Goal: Information Seeking & Learning: Check status

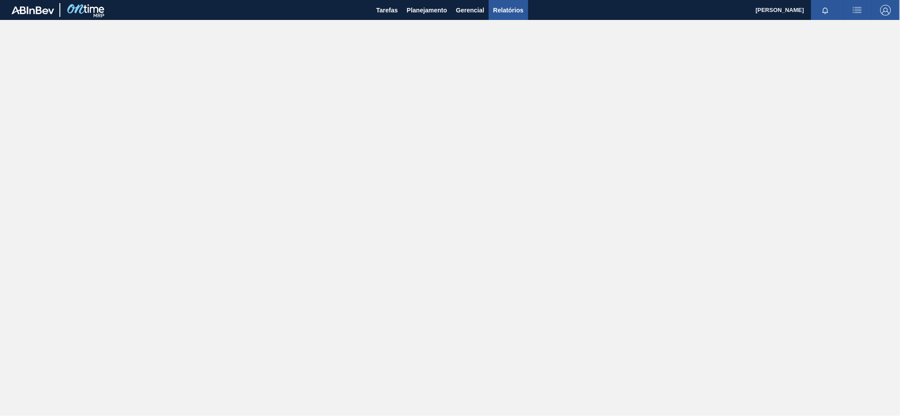
click at [502, 8] on span "Relatórios" at bounding box center [508, 10] width 30 height 11
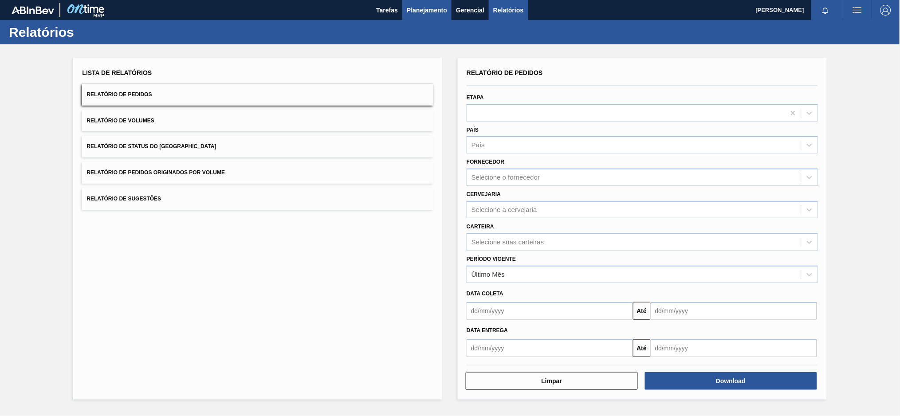
click at [424, 8] on span "Planejamento" at bounding box center [427, 10] width 40 height 11
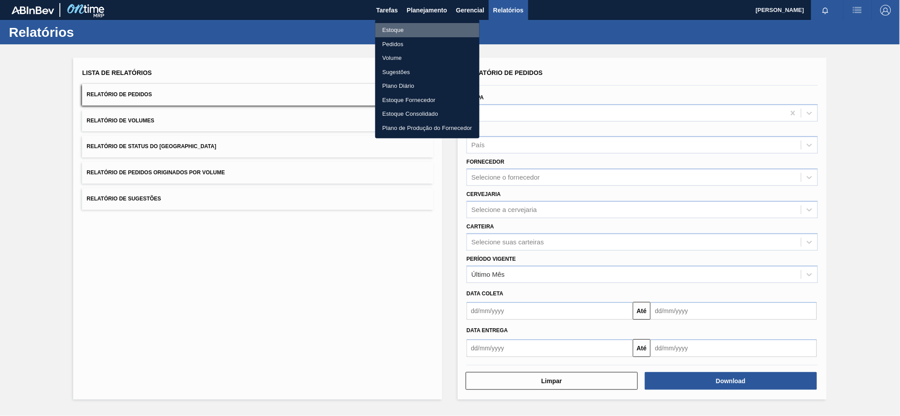
click at [402, 31] on li "Estoque" at bounding box center [427, 30] width 104 height 14
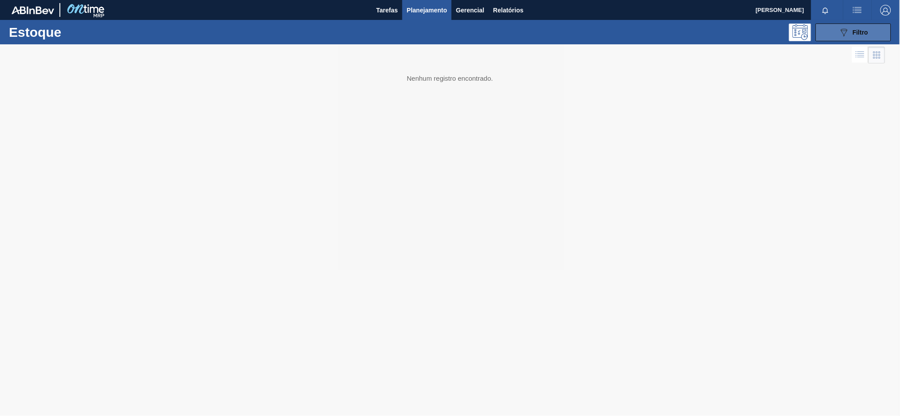
click at [830, 38] on button "089F7B8B-B2A5-4AFE-B5C0-19BA573D28AC Filtro" at bounding box center [853, 33] width 75 height 18
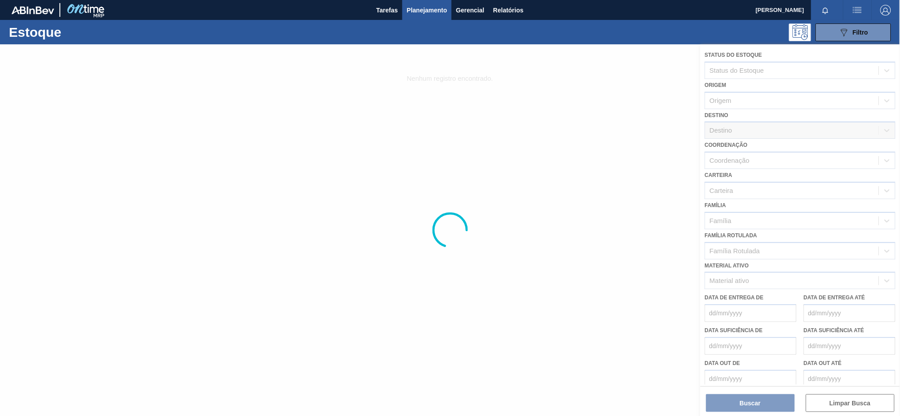
click at [750, 158] on div at bounding box center [450, 230] width 900 height 372
click at [742, 188] on div at bounding box center [450, 230] width 900 height 372
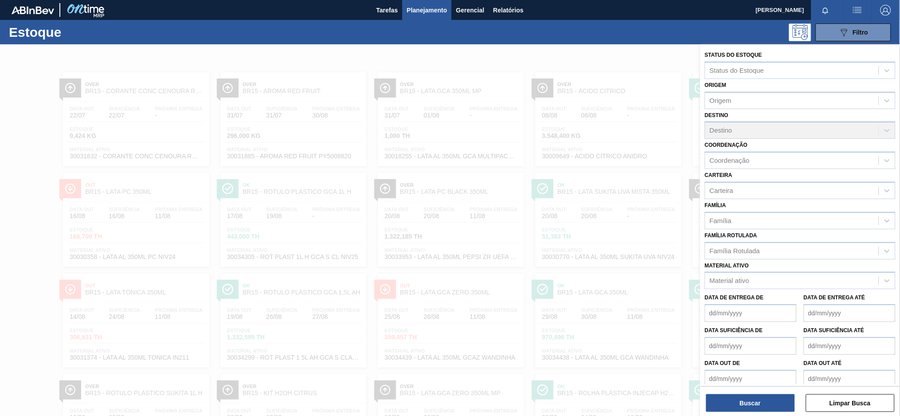
click at [742, 130] on div "Destino Destino" at bounding box center [800, 124] width 191 height 30
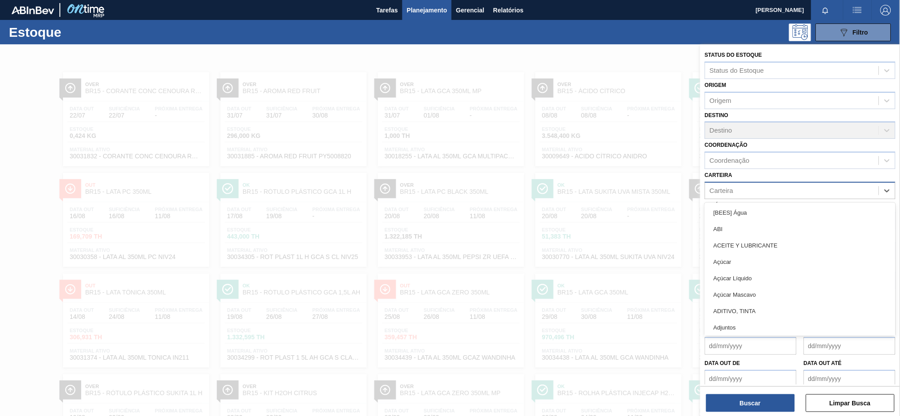
click at [735, 192] on div "Carteira" at bounding box center [791, 190] width 173 height 13
type input "aç"
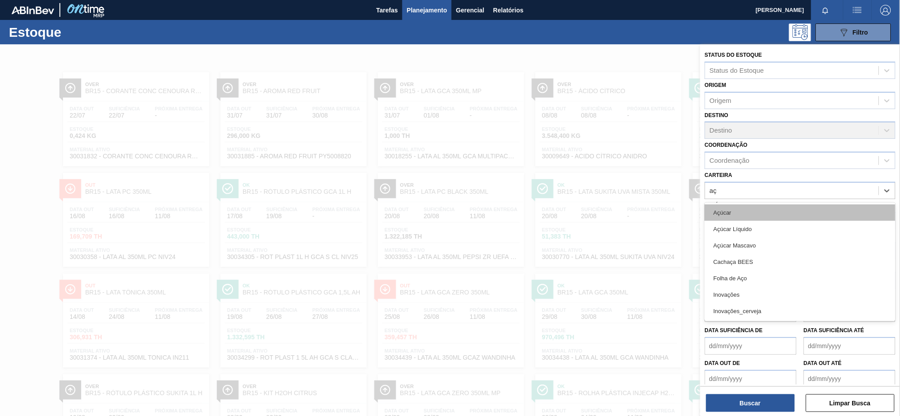
click at [739, 206] on div "Açúcar" at bounding box center [800, 213] width 191 height 16
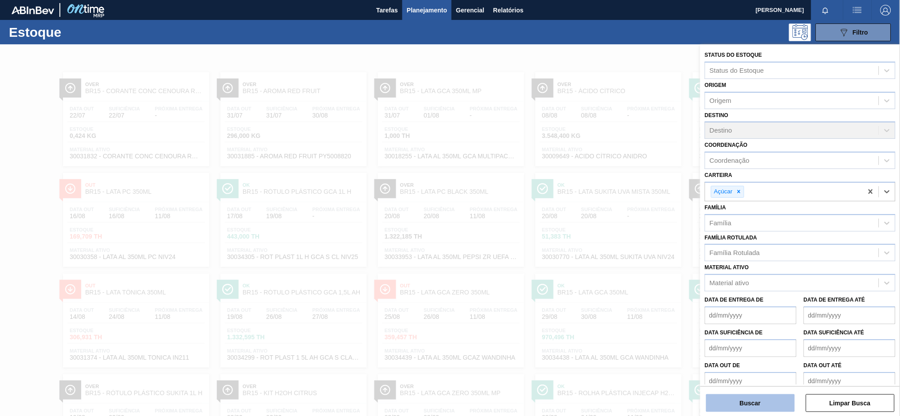
click at [743, 402] on button "Buscar" at bounding box center [750, 403] width 89 height 18
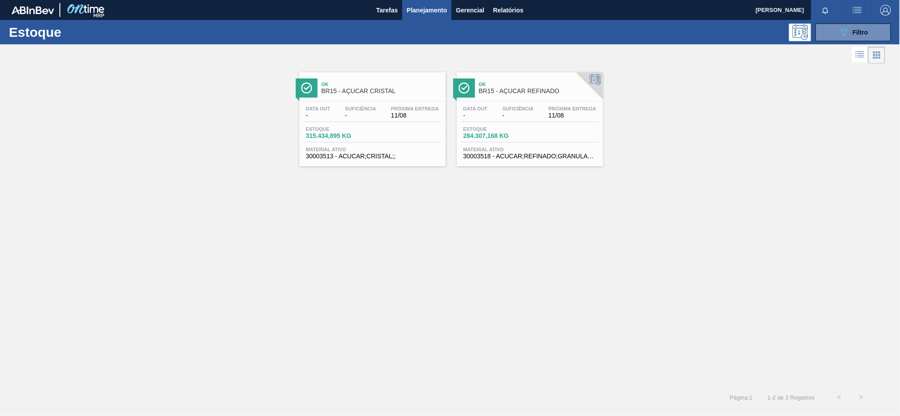
click at [382, 106] on div "Data out - Suficiência - Próxima Entrega 11/08" at bounding box center [373, 114] width 138 height 16
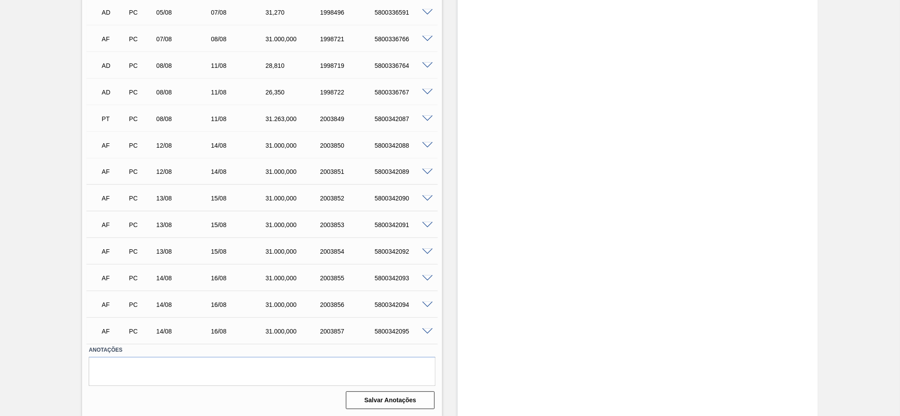
scroll to position [294, 0]
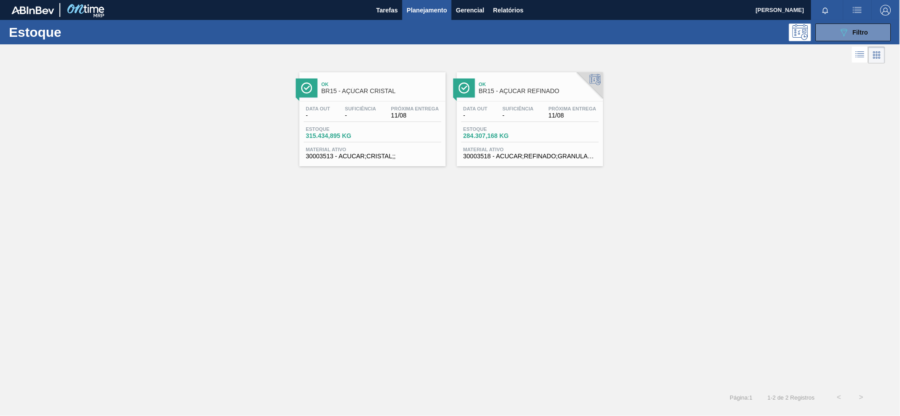
click at [526, 117] on span "-" at bounding box center [518, 115] width 31 height 7
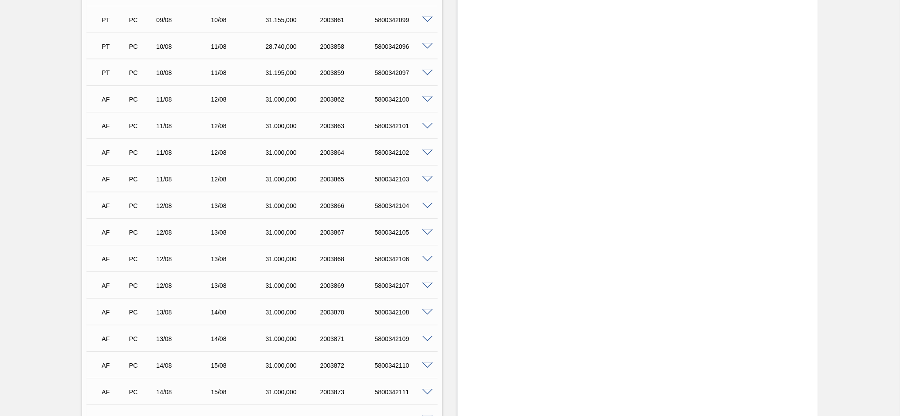
scroll to position [606, 0]
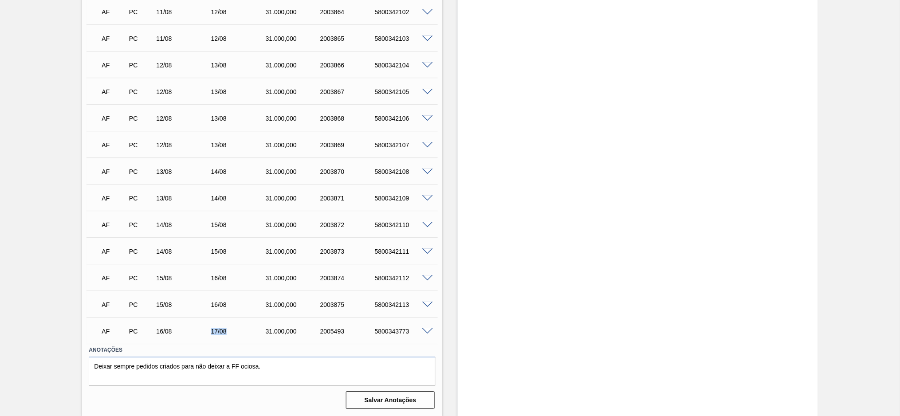
drag, startPoint x: 243, startPoint y: 331, endPoint x: 199, endPoint y: 329, distance: 44.0
click at [199, 329] on div "AF PC 16/08 17/08 31.000,000 2005493 5800343773" at bounding box center [260, 331] width 328 height 18
drag, startPoint x: 229, startPoint y: 197, endPoint x: 216, endPoint y: 172, distance: 27.4
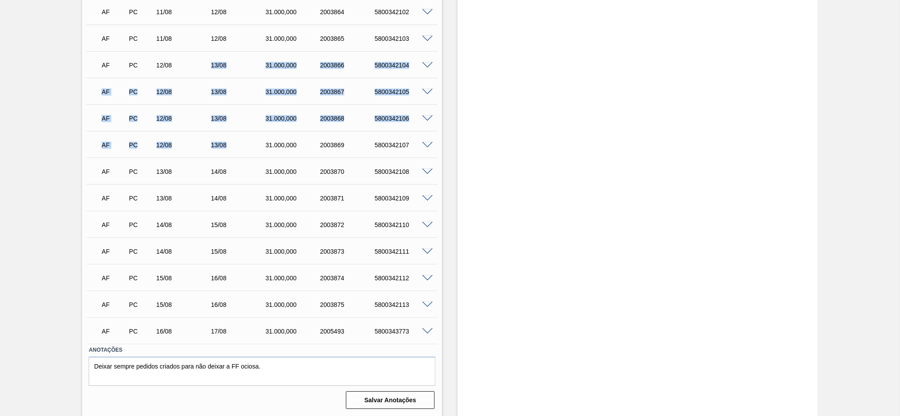
drag, startPoint x: 236, startPoint y: 147, endPoint x: 196, endPoint y: 73, distance: 84.4
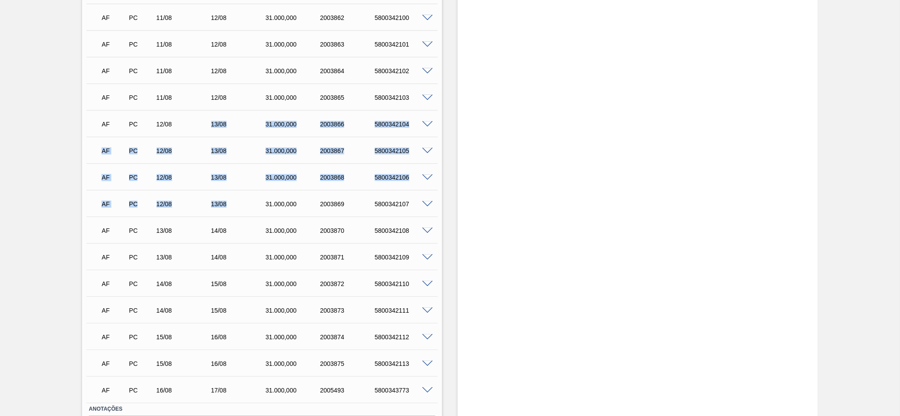
scroll to position [488, 0]
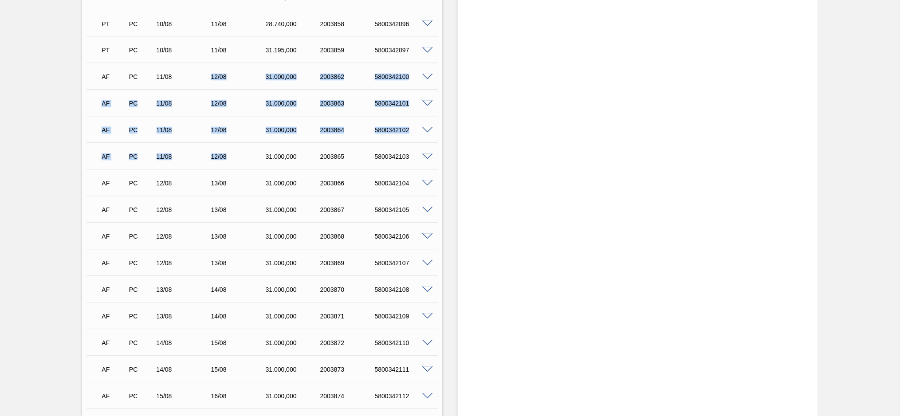
drag, startPoint x: 237, startPoint y: 159, endPoint x: 207, endPoint y: 83, distance: 81.2
click at [207, 83] on div "AF PC 06/08 07/08 31.000,000 1998505 5800336600 Material 30003518 - ACUCAR;REFI…" at bounding box center [262, 116] width 351 height 692
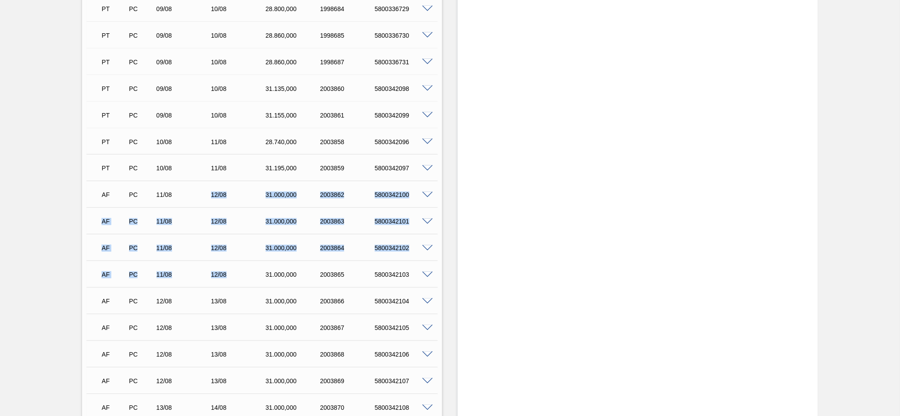
scroll to position [311, 0]
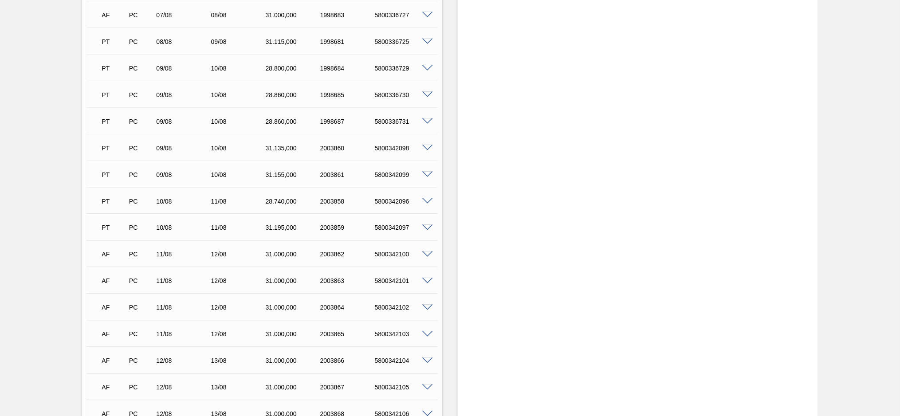
click at [245, 229] on div "11/08" at bounding box center [240, 227] width 62 height 7
